Goal: Information Seeking & Learning: Learn about a topic

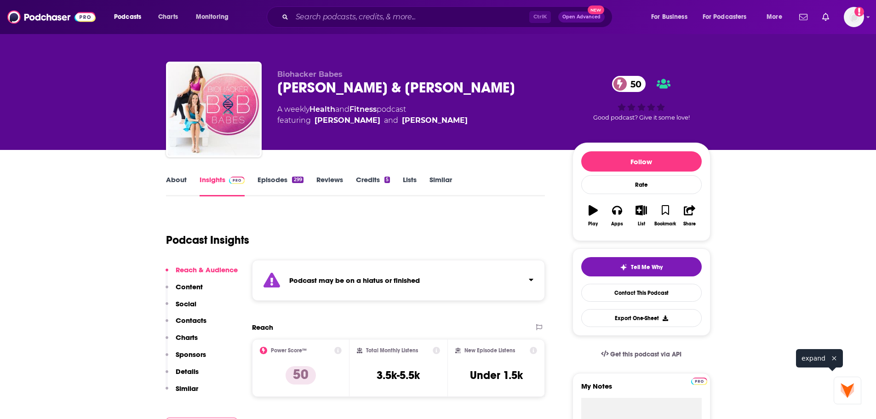
click at [433, 82] on div "[PERSON_NAME] & [PERSON_NAME] 50" at bounding box center [417, 88] width 280 height 18
click at [440, 246] on div "Podcast Insights" at bounding box center [352, 234] width 372 height 47
click at [282, 179] on link "Episodes 299" at bounding box center [280, 185] width 46 height 21
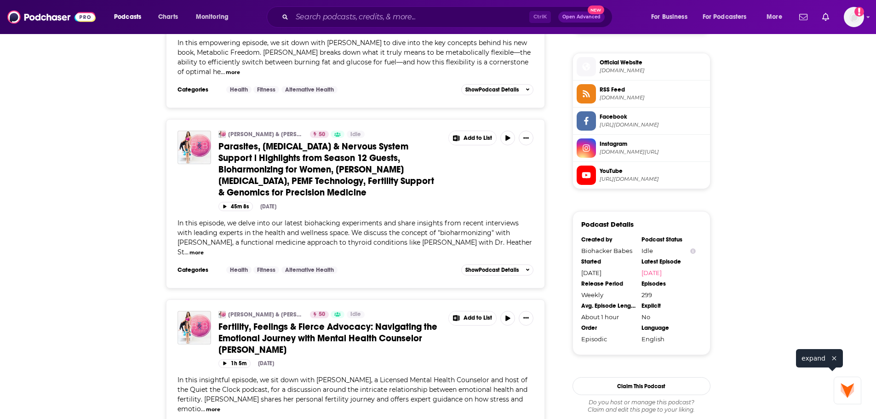
scroll to position [598, 0]
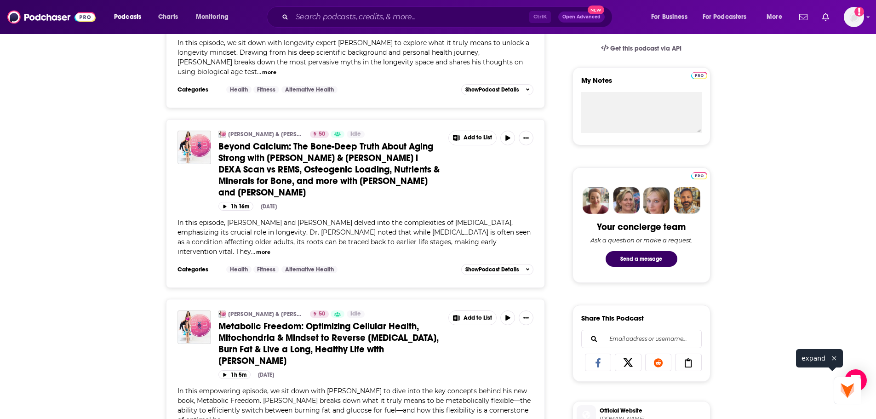
scroll to position [92, 0]
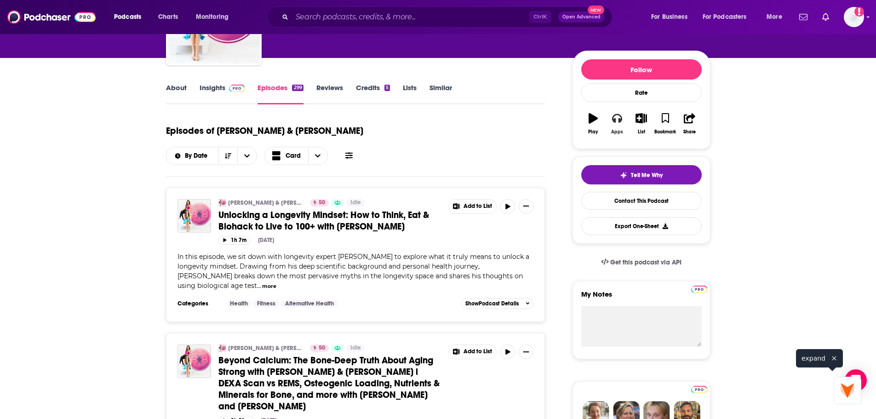
drag, startPoint x: 619, startPoint y: 131, endPoint x: 67, endPoint y: 246, distance: 564.4
click at [619, 130] on button "Apps" at bounding box center [617, 123] width 24 height 33
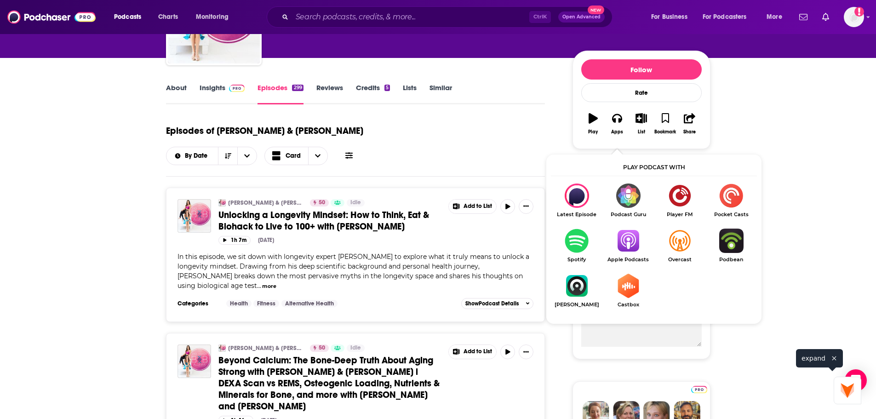
drag, startPoint x: 634, startPoint y: 238, endPoint x: 629, endPoint y: 239, distance: 5.5
click at [634, 238] on img "Show Listen On dropdown" at bounding box center [627, 240] width 51 height 24
